Goal: Task Accomplishment & Management: Manage account settings

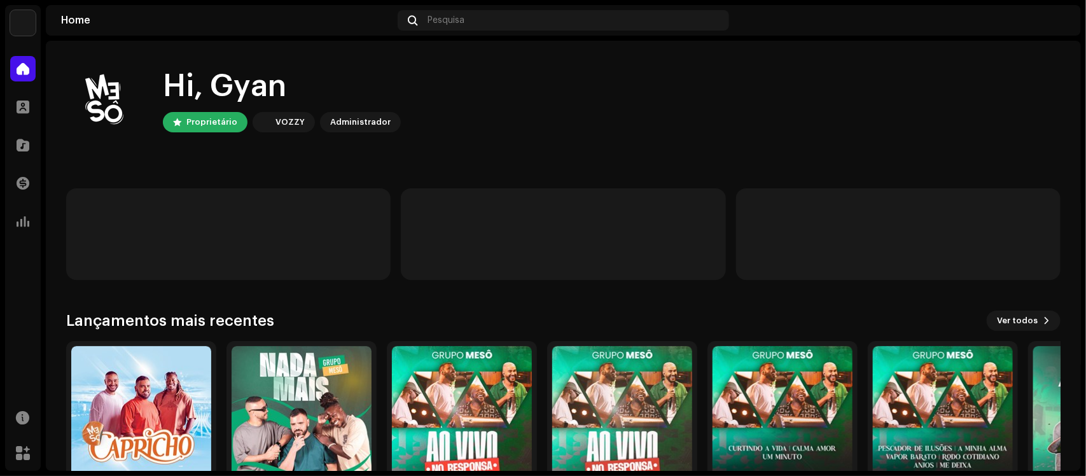
scroll to position [73, 0]
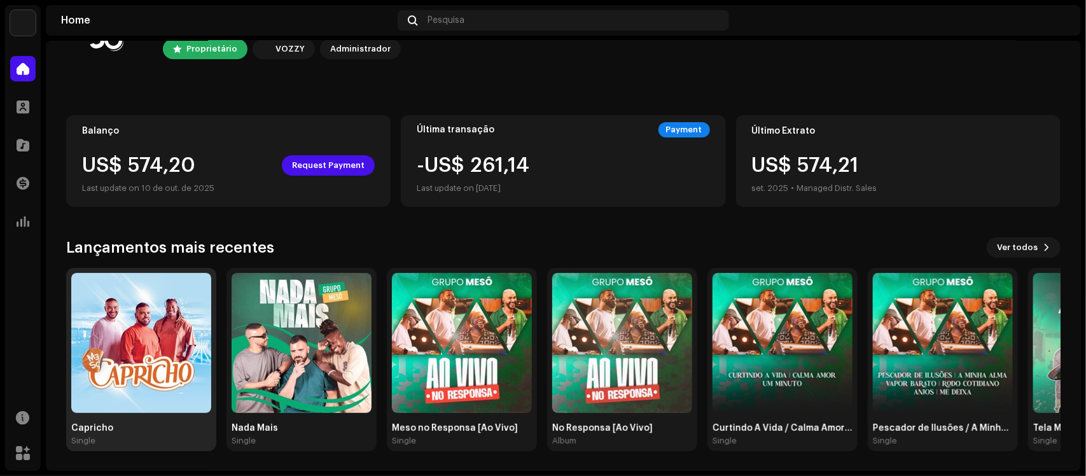
click at [164, 352] on img at bounding box center [141, 343] width 140 height 140
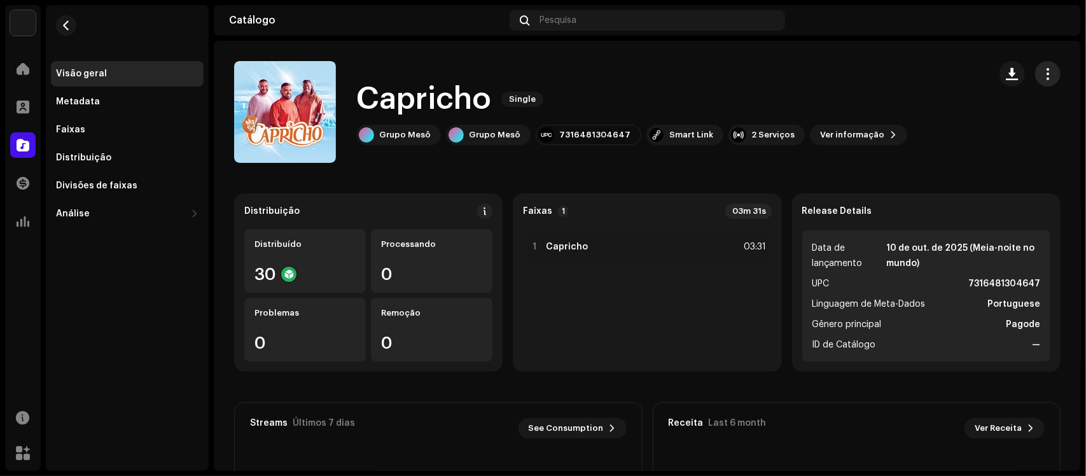
click at [1046, 75] on span "button" at bounding box center [1048, 74] width 12 height 10
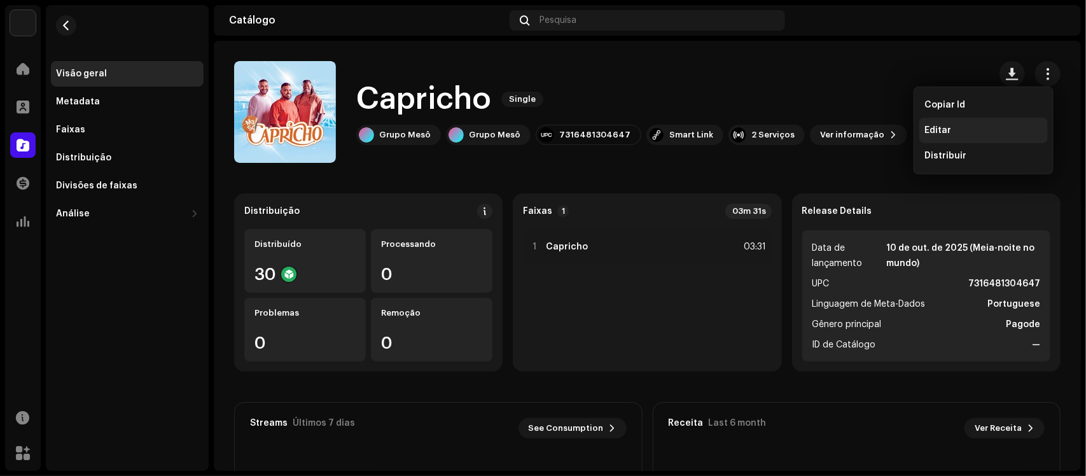
click at [933, 129] on span "Editar" at bounding box center [937, 130] width 27 height 10
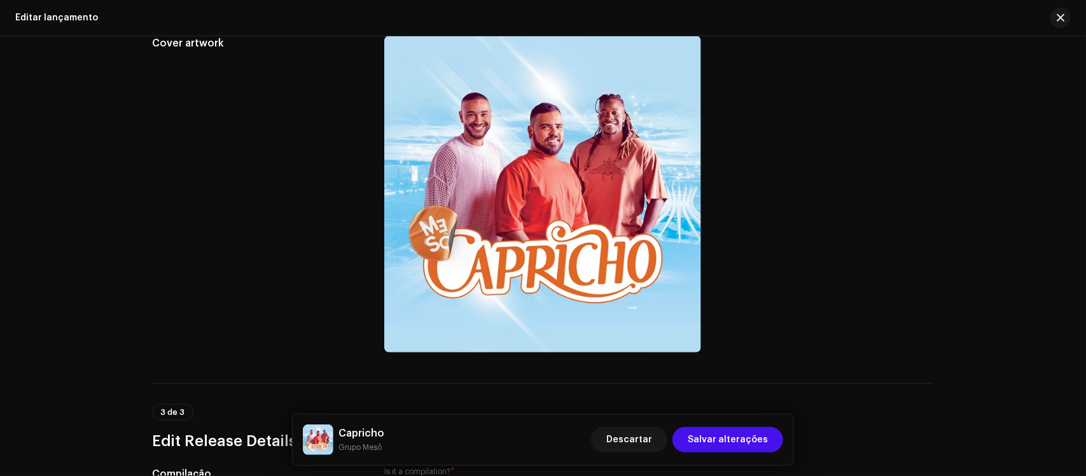
scroll to position [347, 0]
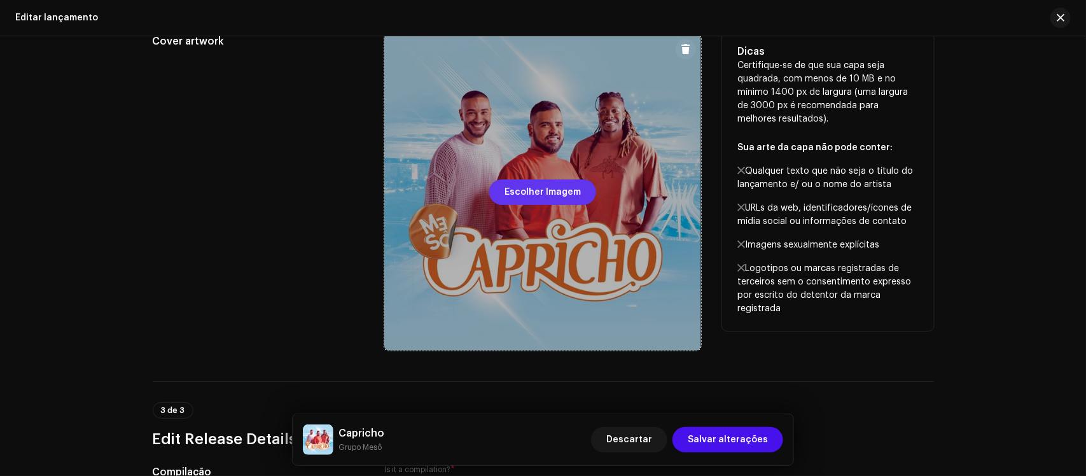
click at [535, 188] on span "Escolher Imagem" at bounding box center [542, 191] width 76 height 25
click at [567, 183] on span "Escolher Imagem" at bounding box center [542, 191] width 76 height 25
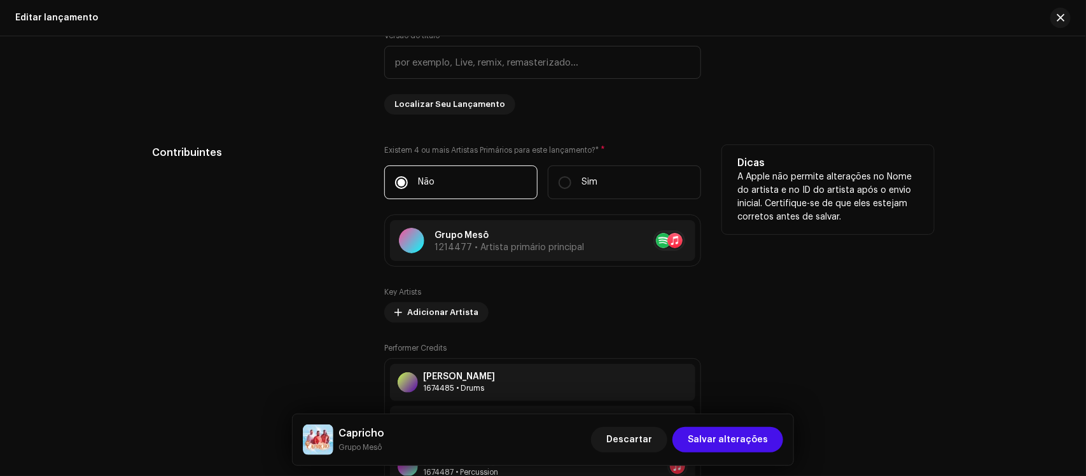
scroll to position [1038, 0]
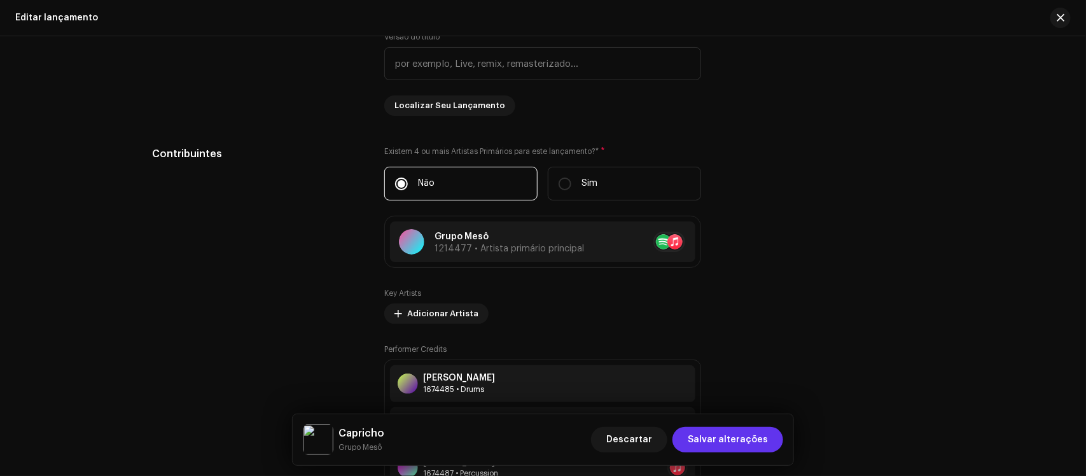
click at [736, 443] on span "Salvar alterações" at bounding box center [728, 439] width 80 height 25
